Goal: Transaction & Acquisition: Purchase product/service

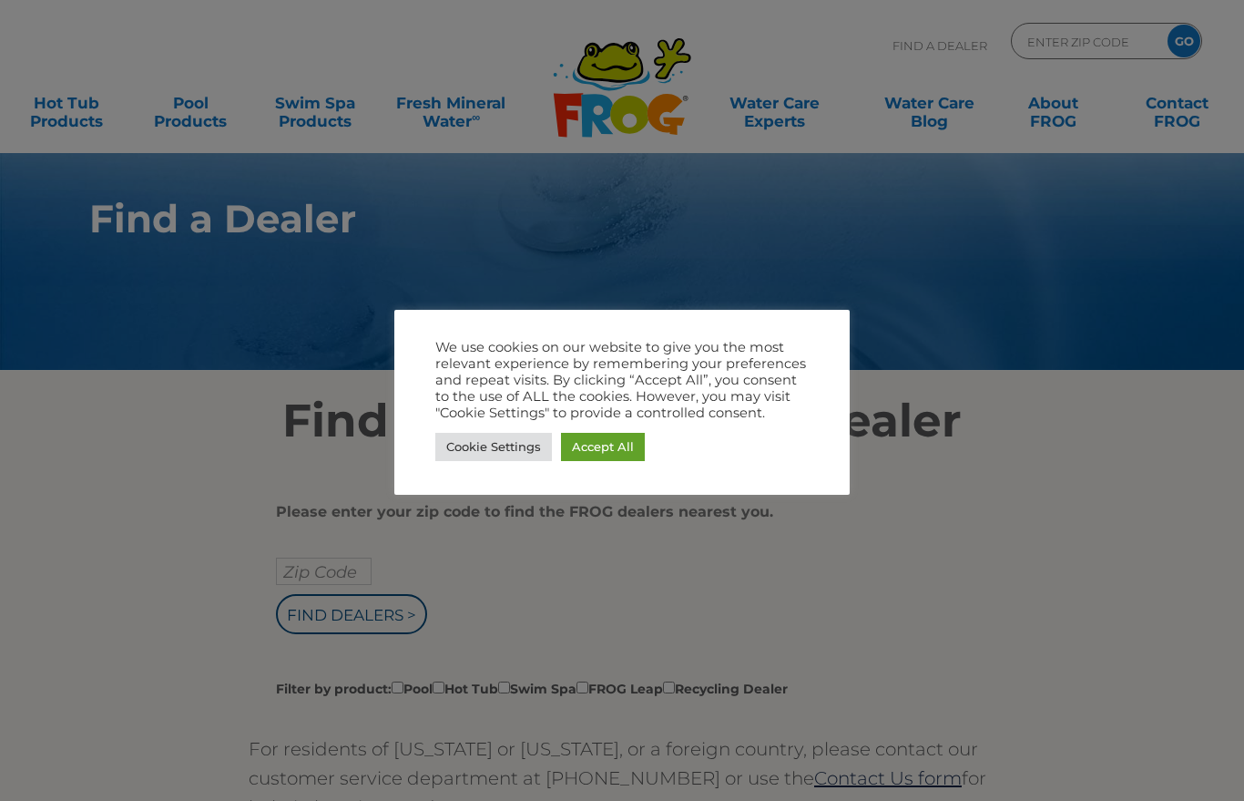
click at [502, 445] on link "Cookie Settings" at bounding box center [493, 447] width 117 height 28
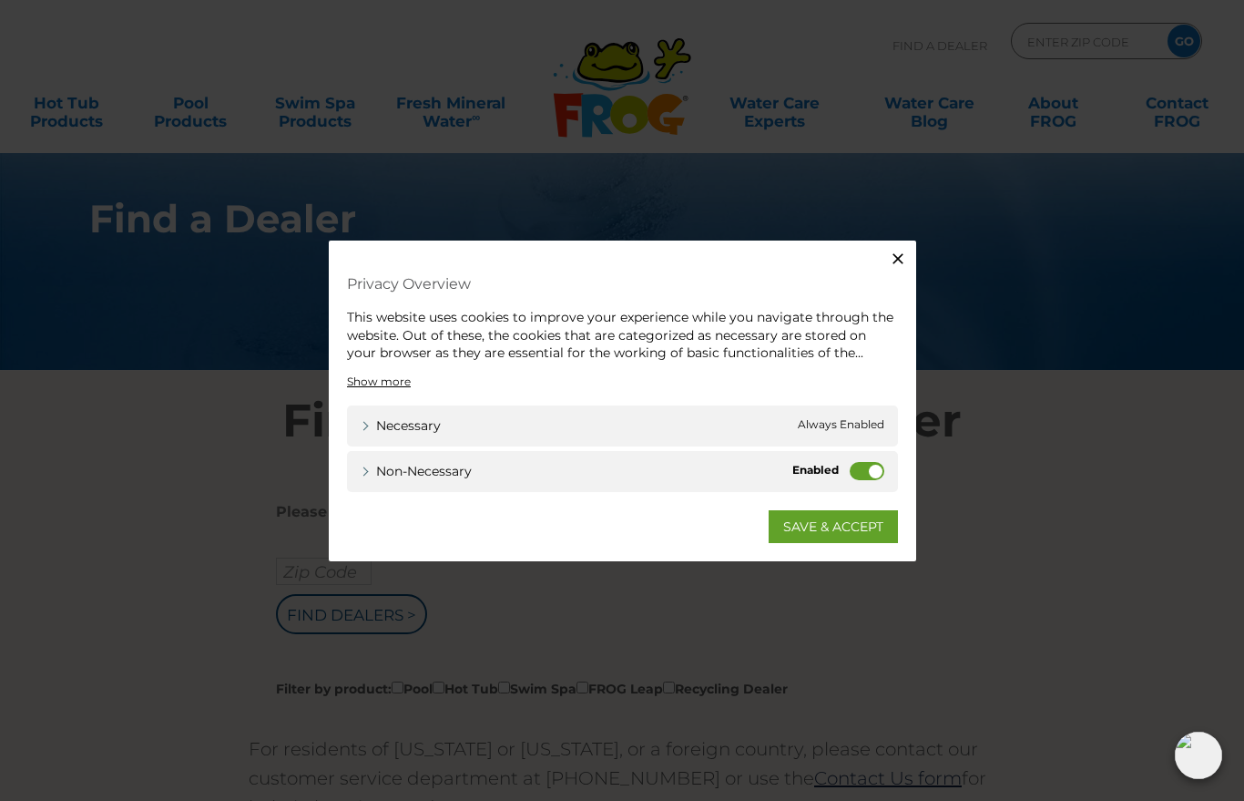
click at [874, 478] on label "Non-necessary" at bounding box center [867, 470] width 35 height 18
click at [0, 0] on input "Non-necessary" at bounding box center [0, 0] width 0 height 0
click at [828, 531] on link "SAVE & ACCEPT" at bounding box center [833, 525] width 129 height 33
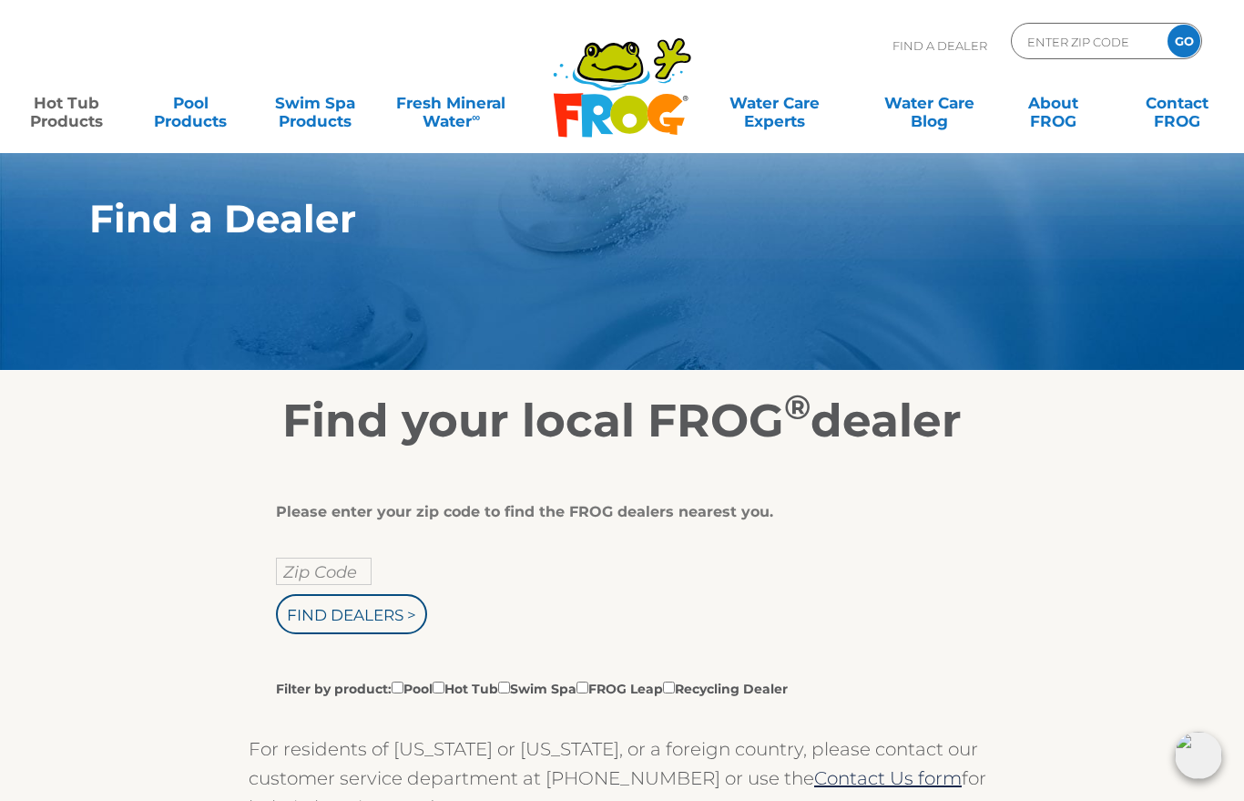
click at [56, 103] on link "Hot Tub Products" at bounding box center [66, 103] width 97 height 36
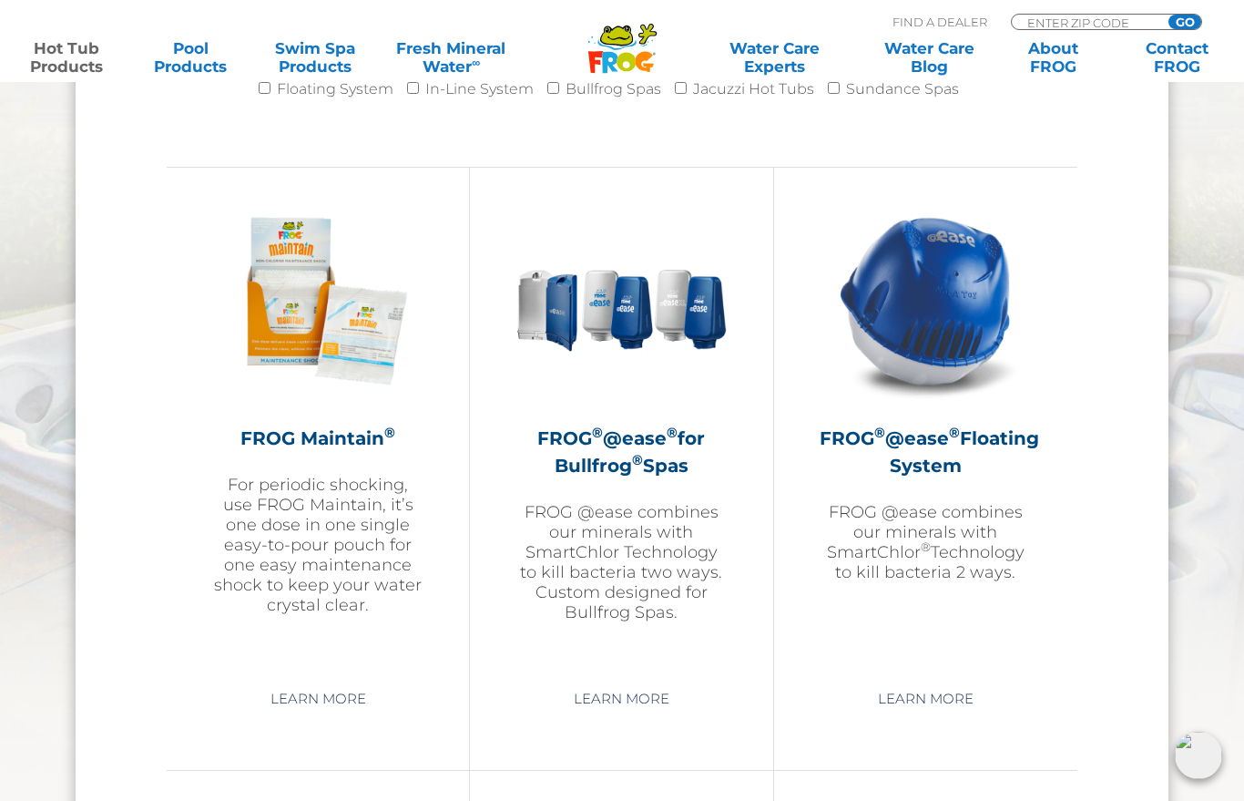
scroll to position [1935, 0]
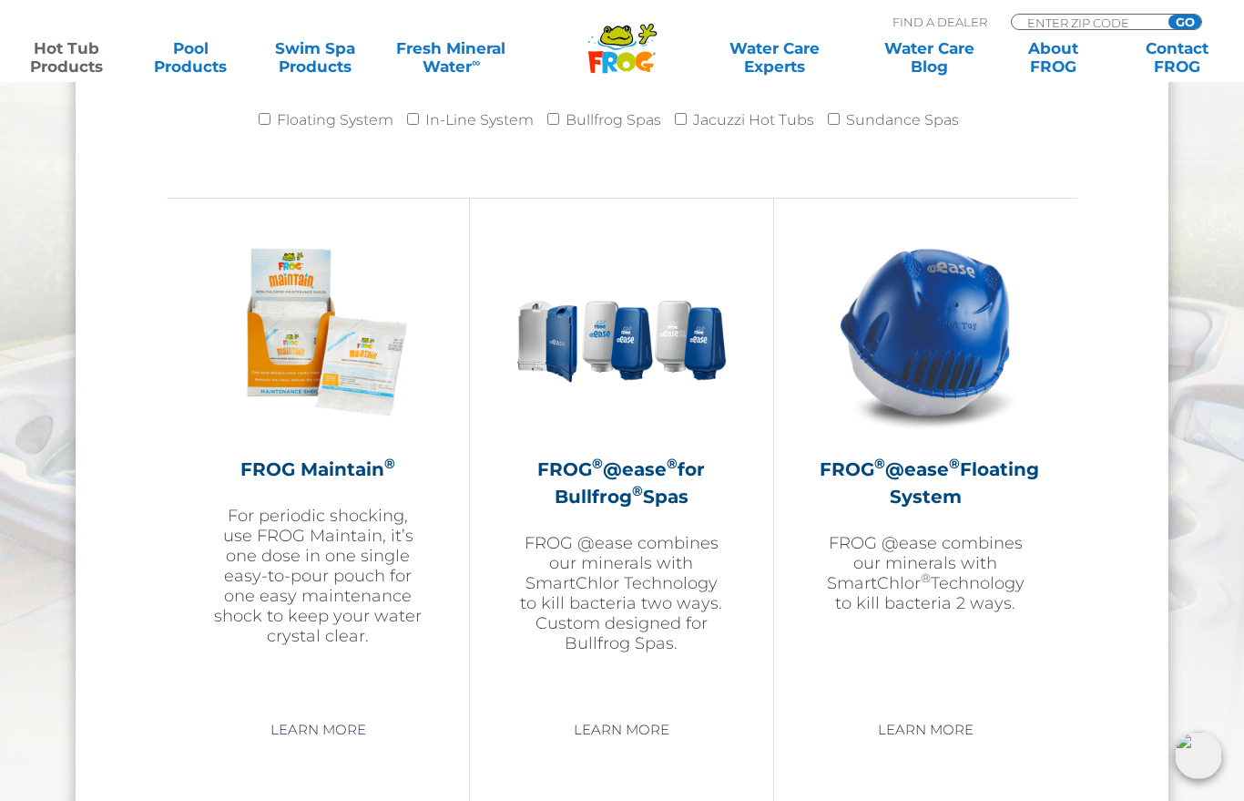
click at [944, 393] on img at bounding box center [925, 331] width 211 height 211
